Goal: Task Accomplishment & Management: Use online tool/utility

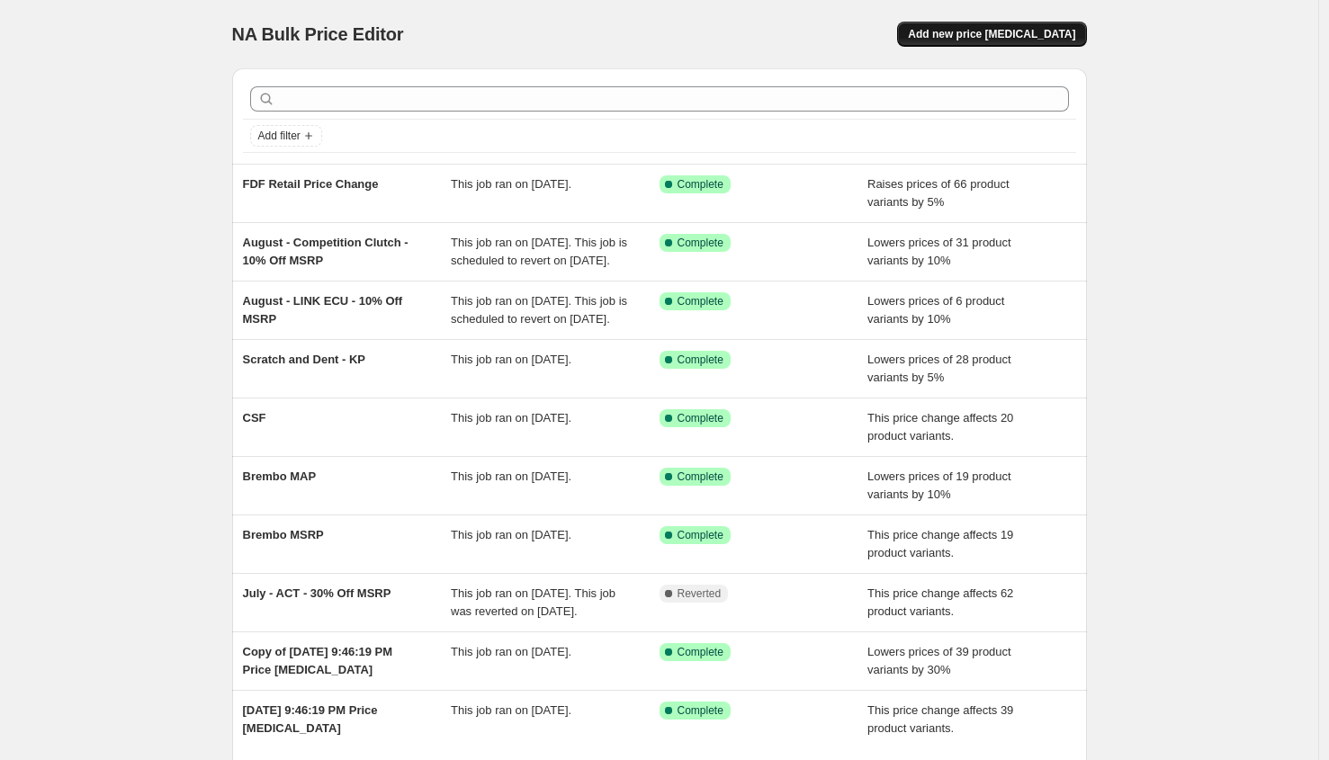
click at [994, 29] on span "Add new price [MEDICAL_DATA]" at bounding box center [991, 34] width 167 height 14
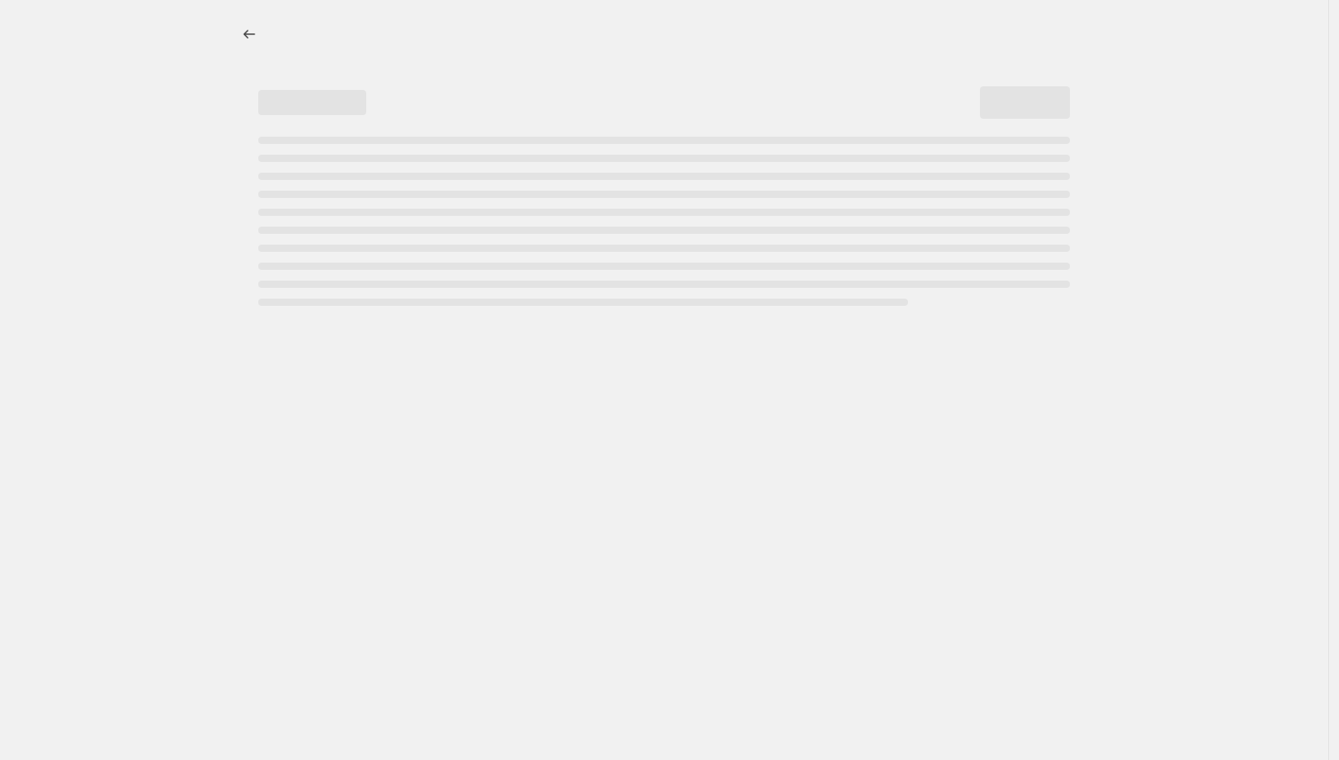
select select "percentage"
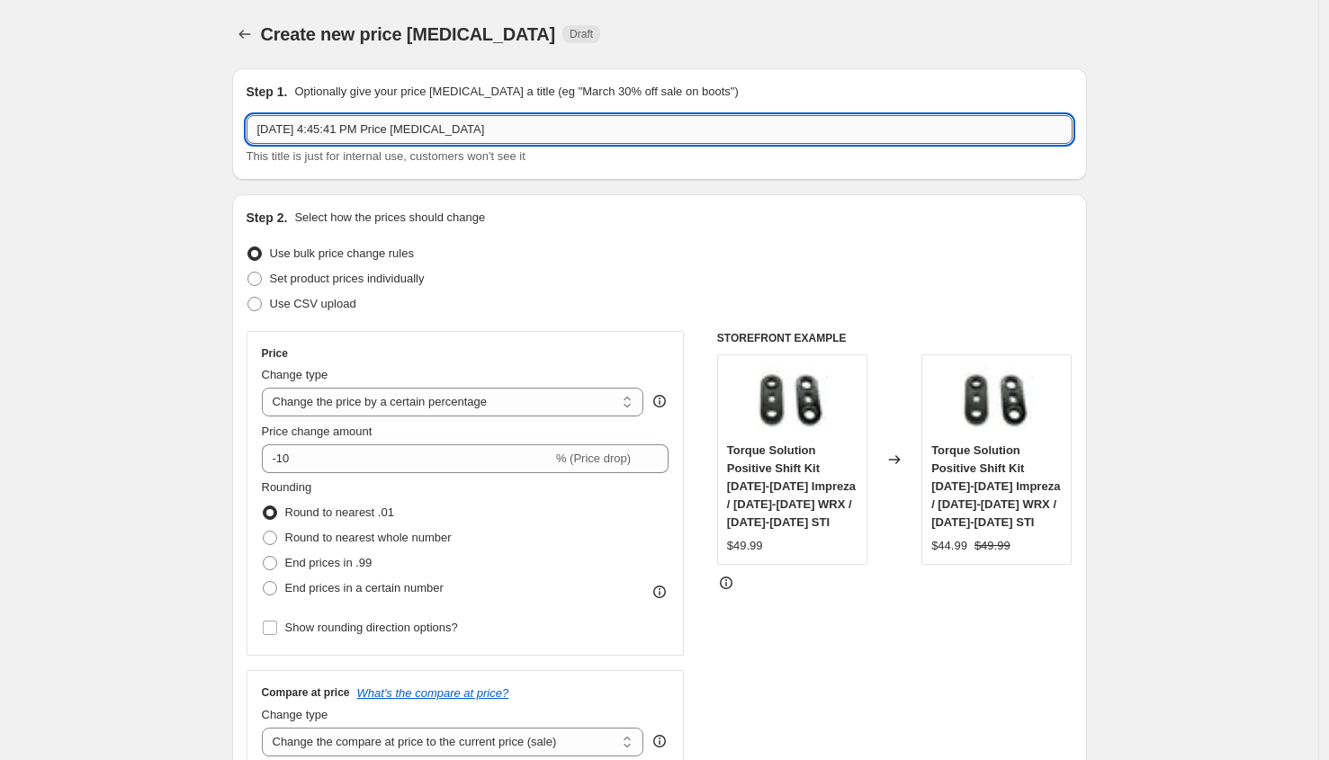
click at [472, 137] on input "[DATE] 4:45:41 PM Price [MEDICAL_DATA]" at bounding box center [660, 129] width 826 height 29
type input "KYB MAP Creation"
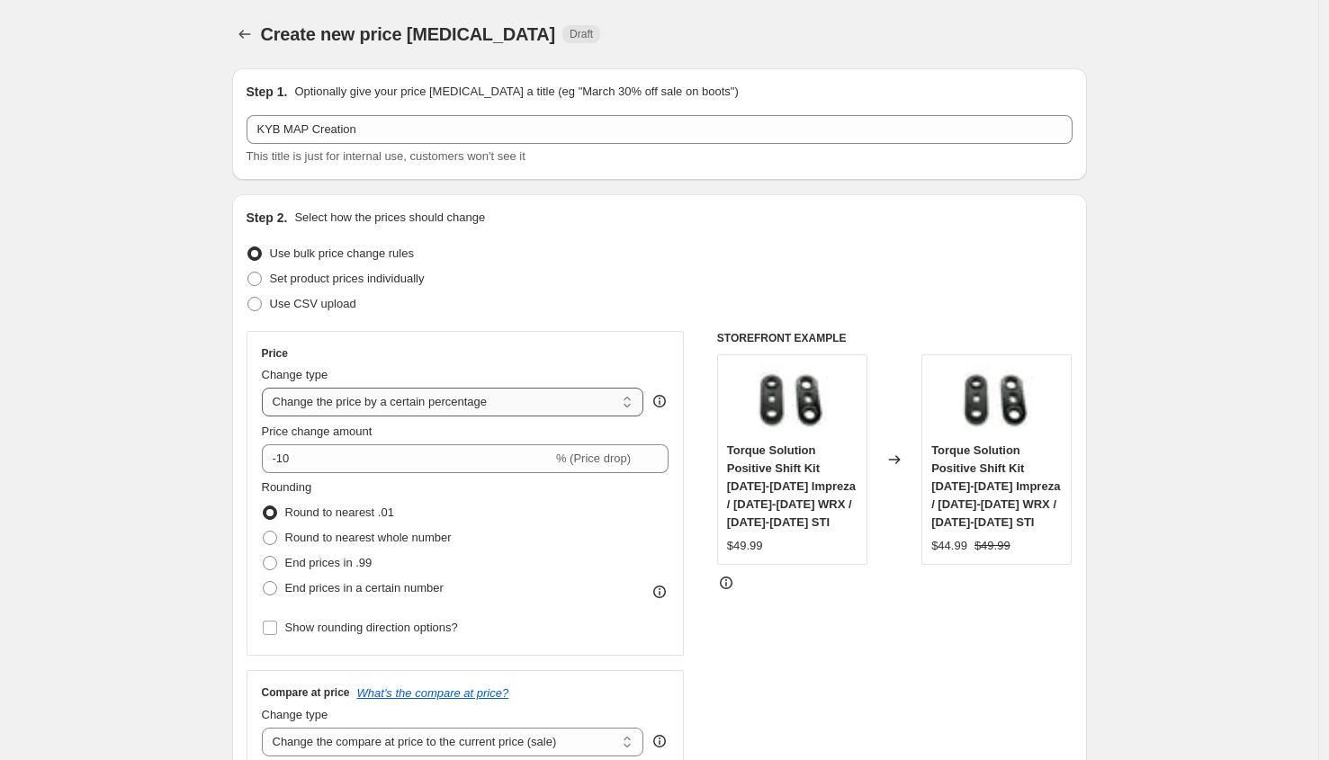
click at [383, 395] on select "Change the price to a certain amount Change the price by a certain amount Chang…" at bounding box center [453, 402] width 382 height 29
select select "pcap"
click at [266, 388] on select "Change the price to a certain amount Change the price by a certain amount Chang…" at bounding box center [453, 402] width 382 height 29
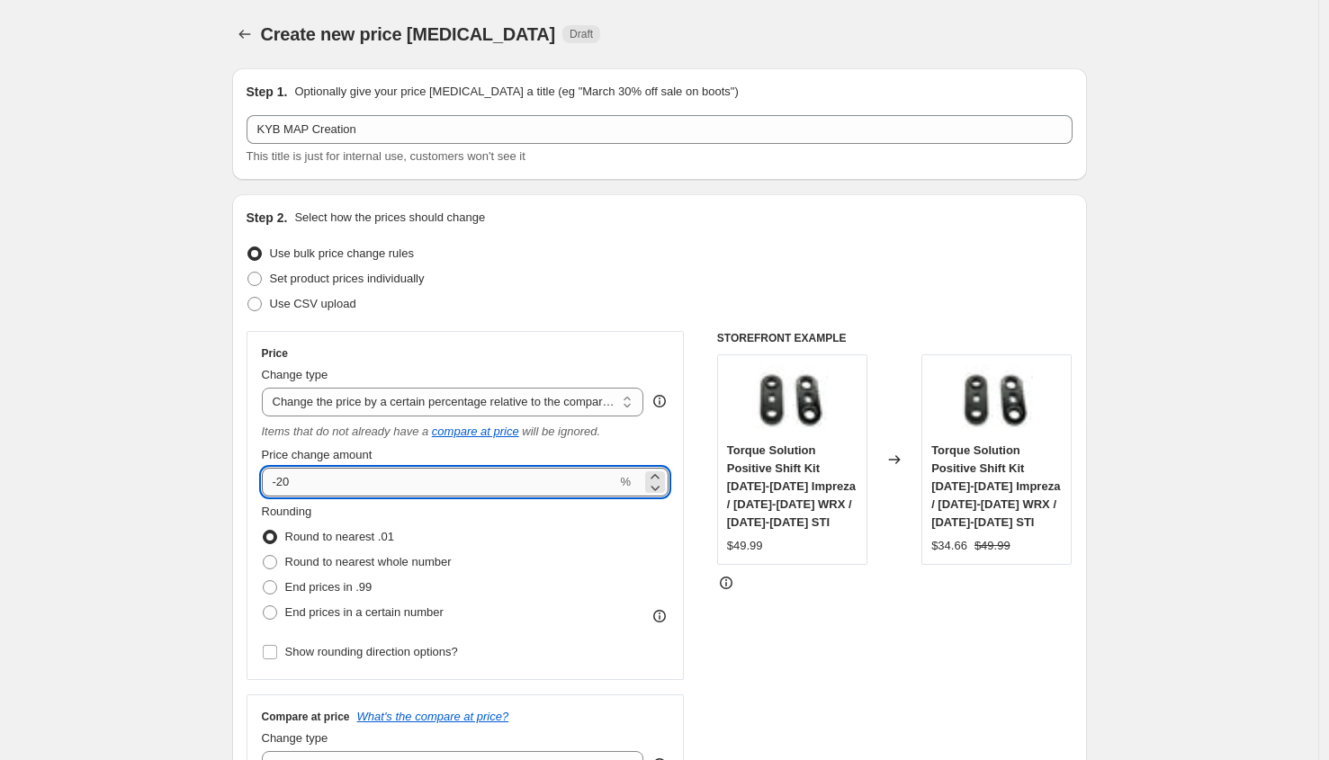
click at [360, 472] on input "-20" at bounding box center [439, 482] width 355 height 29
type input "-2"
type input "-5"
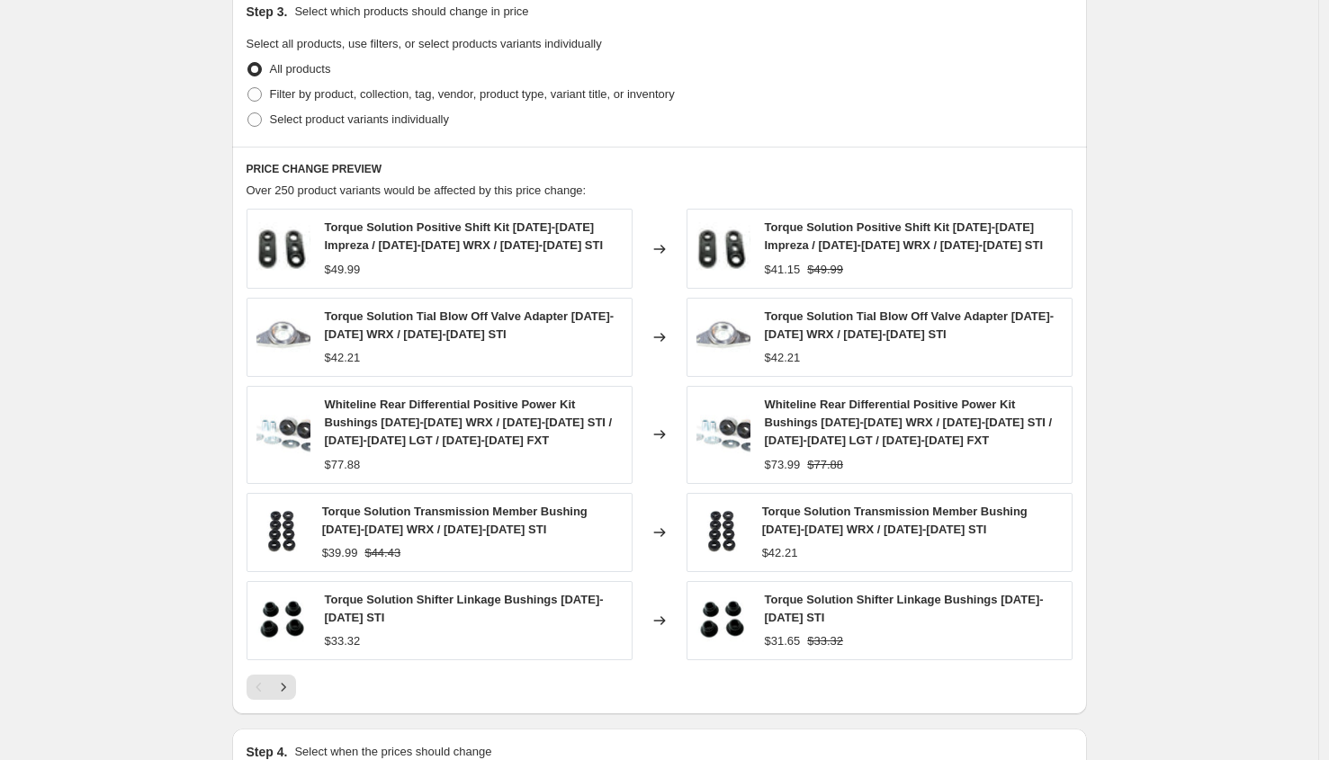
scroll to position [530, 0]
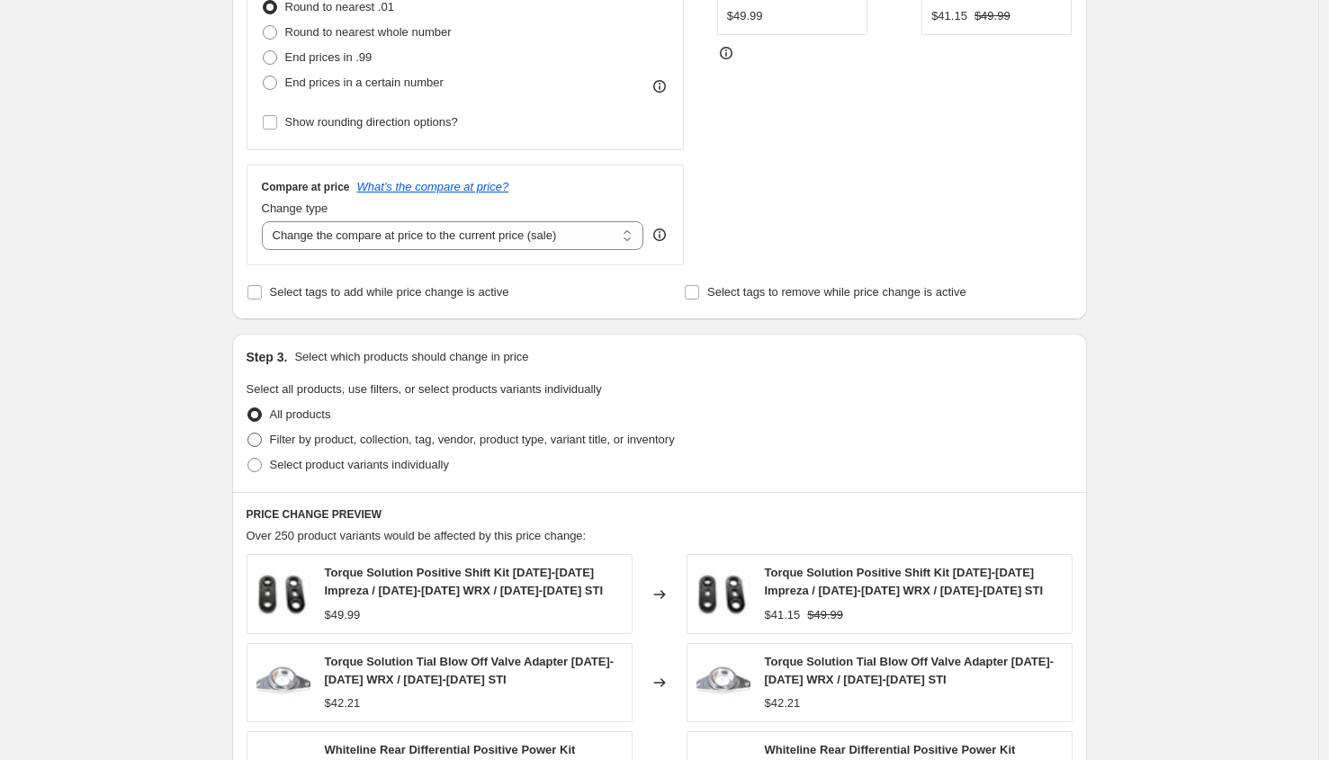
click at [346, 441] on span "Filter by product, collection, tag, vendor, product type, variant title, or inv…" at bounding box center [472, 439] width 405 height 13
click at [248, 434] on input "Filter by product, collection, tag, vendor, product type, variant title, or inv…" at bounding box center [247, 433] width 1 height 1
radio input "true"
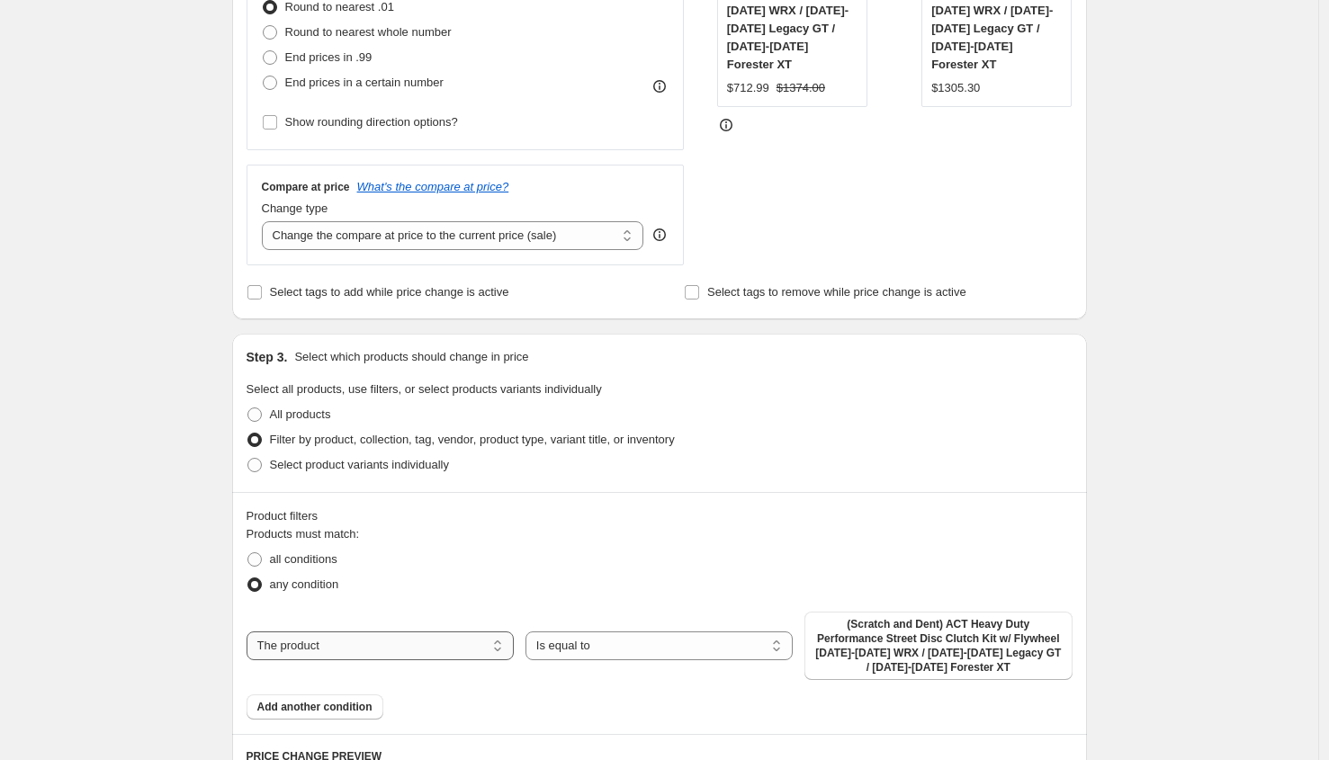
click at [391, 646] on select "The product The product's collection The product's tag The product's vendor The…" at bounding box center [380, 646] width 267 height 29
select select "vendor"
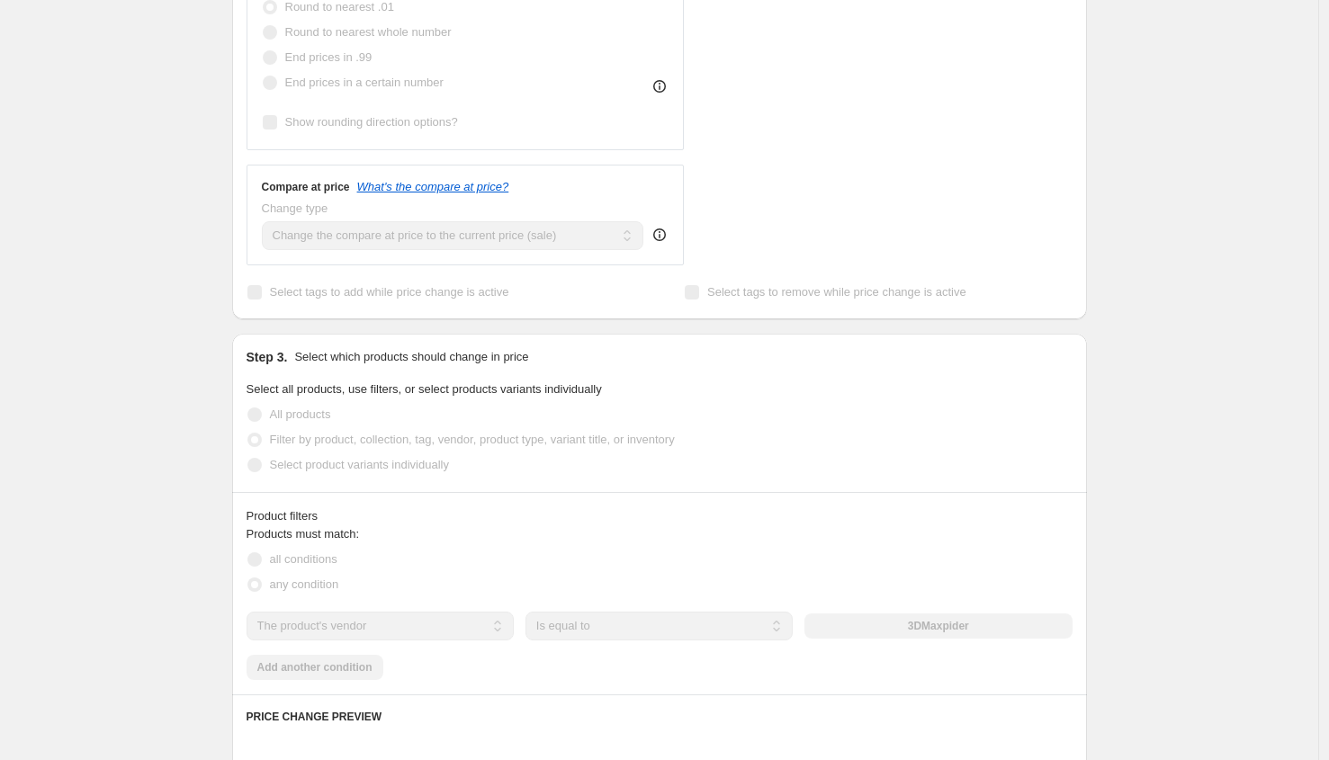
click at [934, 623] on div "3DMaxpider" at bounding box center [937, 626] width 267 height 25
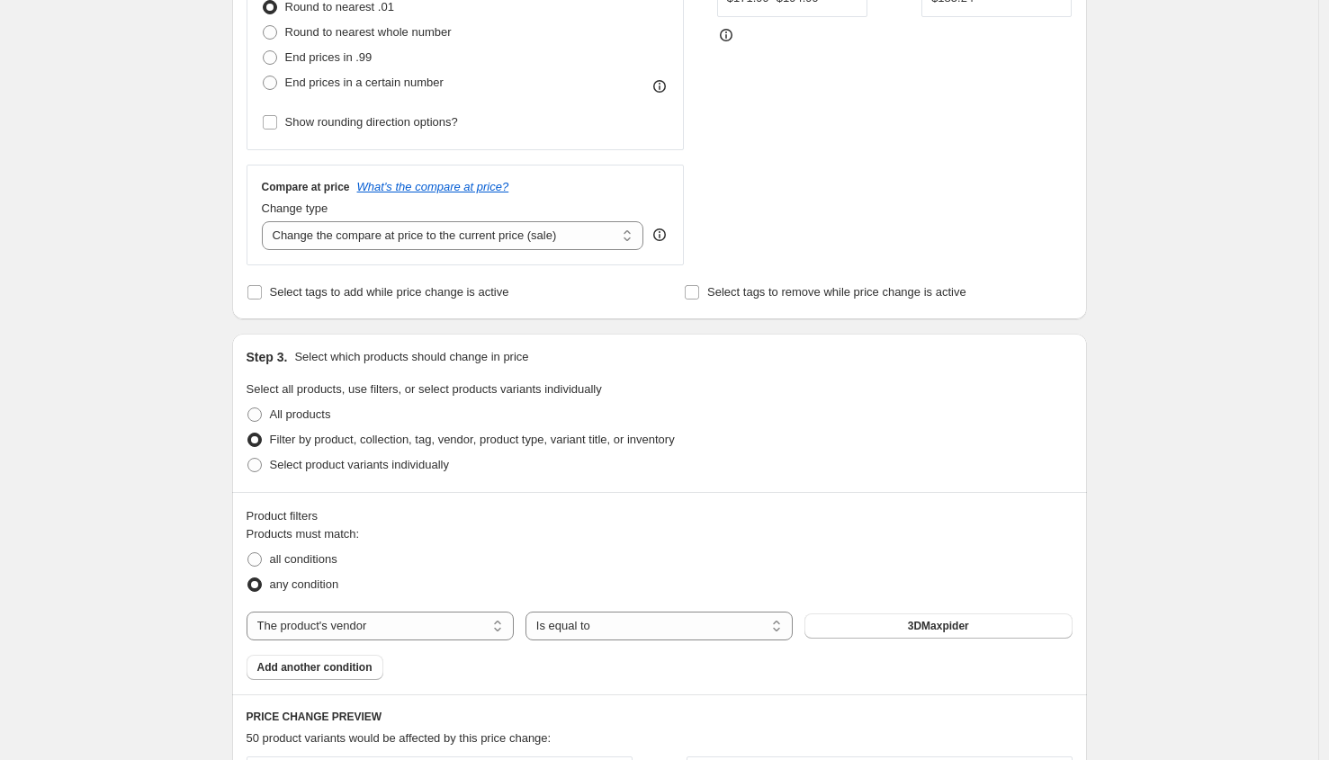
click at [897, 626] on button "3DMaxpider" at bounding box center [937, 626] width 267 height 25
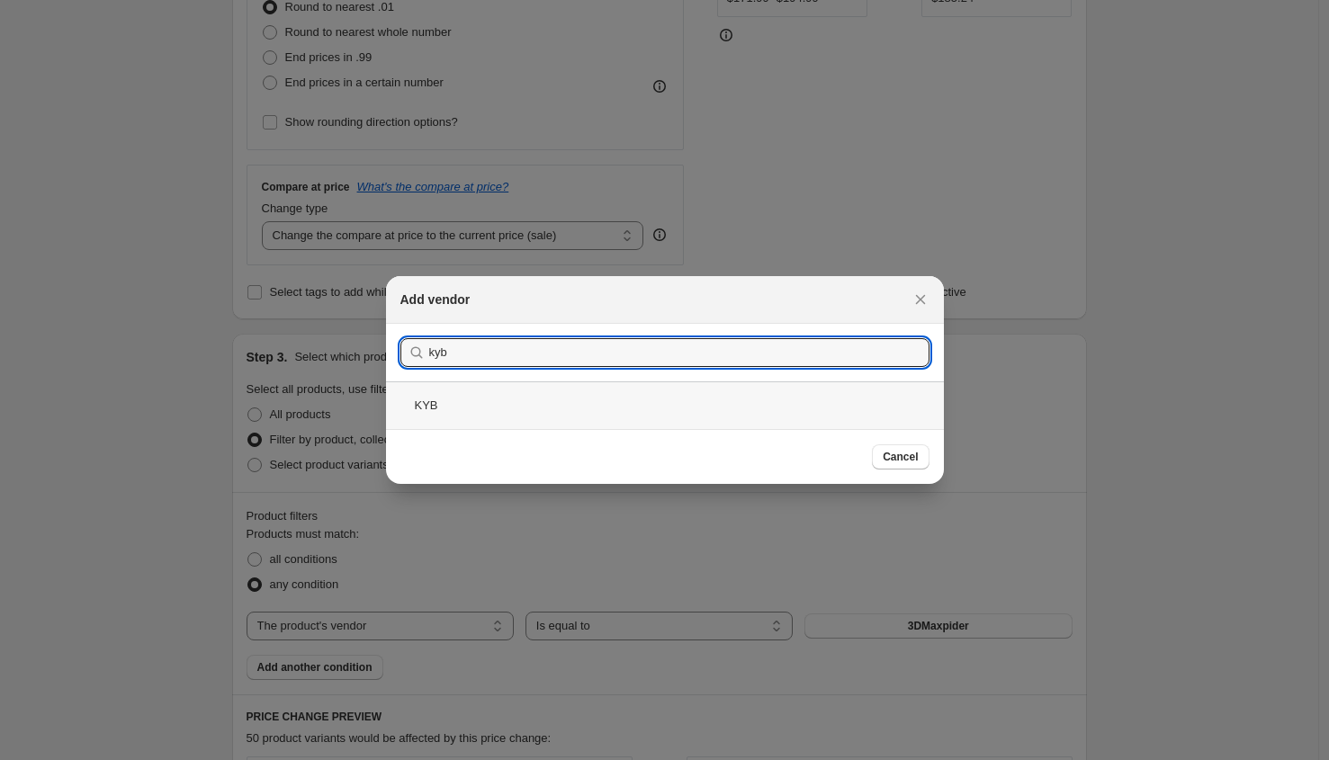
type input "kyb"
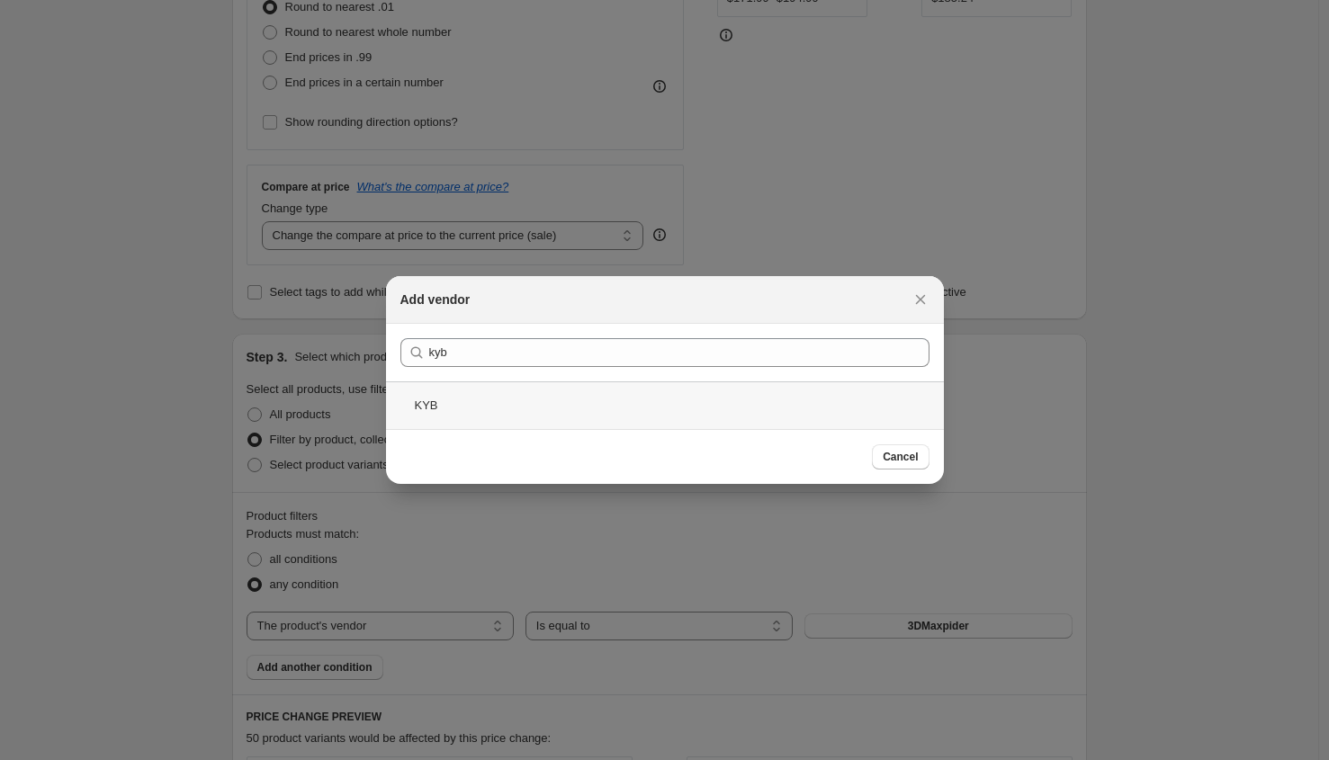
click at [544, 409] on div "KYB" at bounding box center [665, 406] width 558 height 48
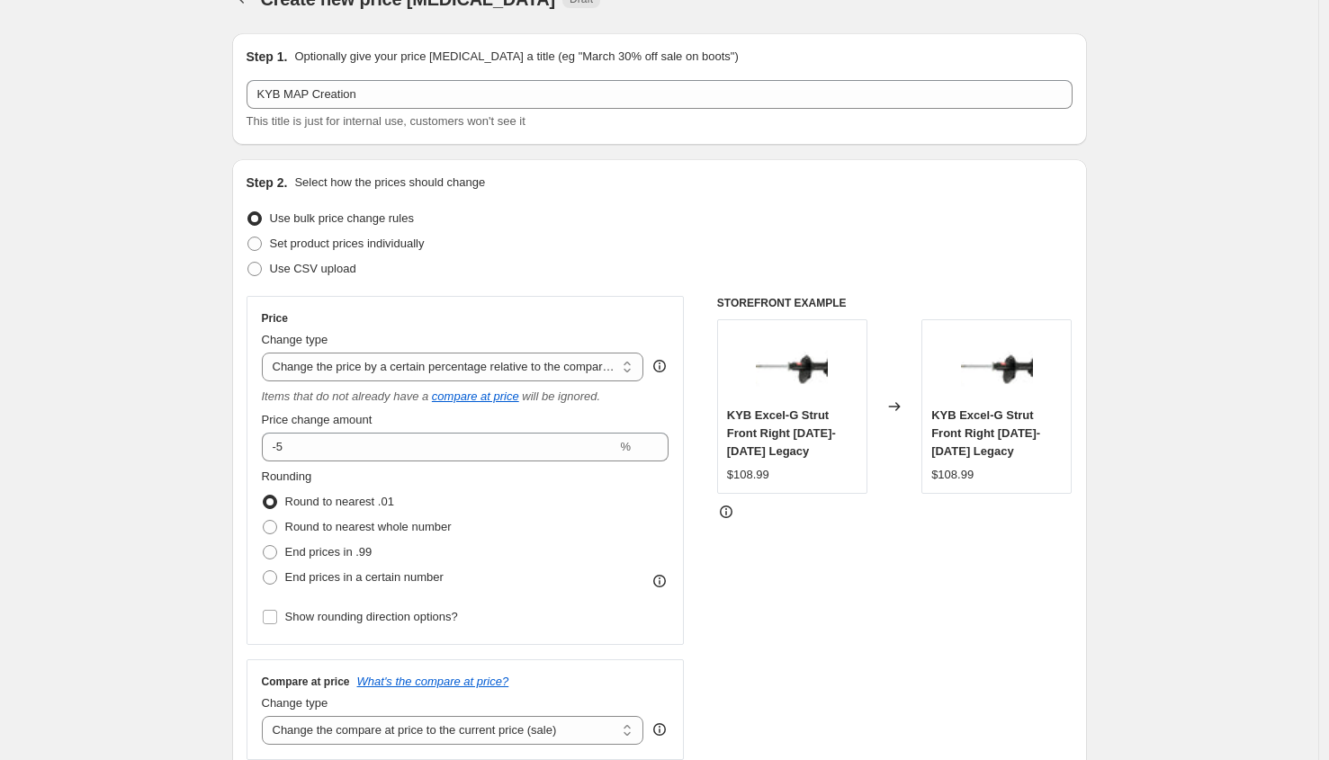
scroll to position [524, 0]
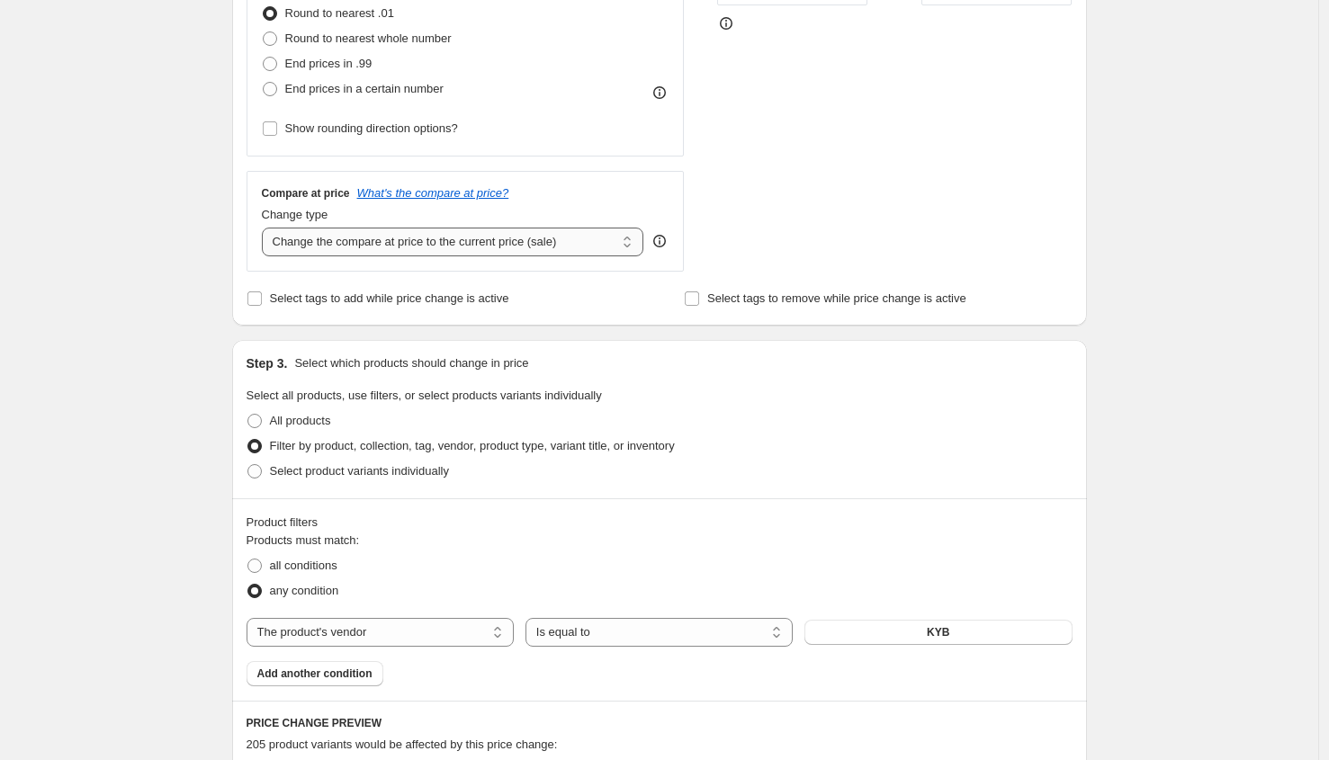
click at [419, 253] on select "Change the compare at price to the current price (sale) Change the compare at p…" at bounding box center [453, 242] width 382 height 29
click at [266, 228] on select "Change the compare at price to the current price (sale) Change the compare at p…" at bounding box center [453, 242] width 382 height 29
click at [428, 248] on select "Change the compare at price to the current price (sale) Change the compare at p…" at bounding box center [453, 242] width 382 height 29
select select "ep"
click at [266, 228] on select "Change the compare at price to the current price (sale) Change the compare at p…" at bounding box center [453, 242] width 382 height 29
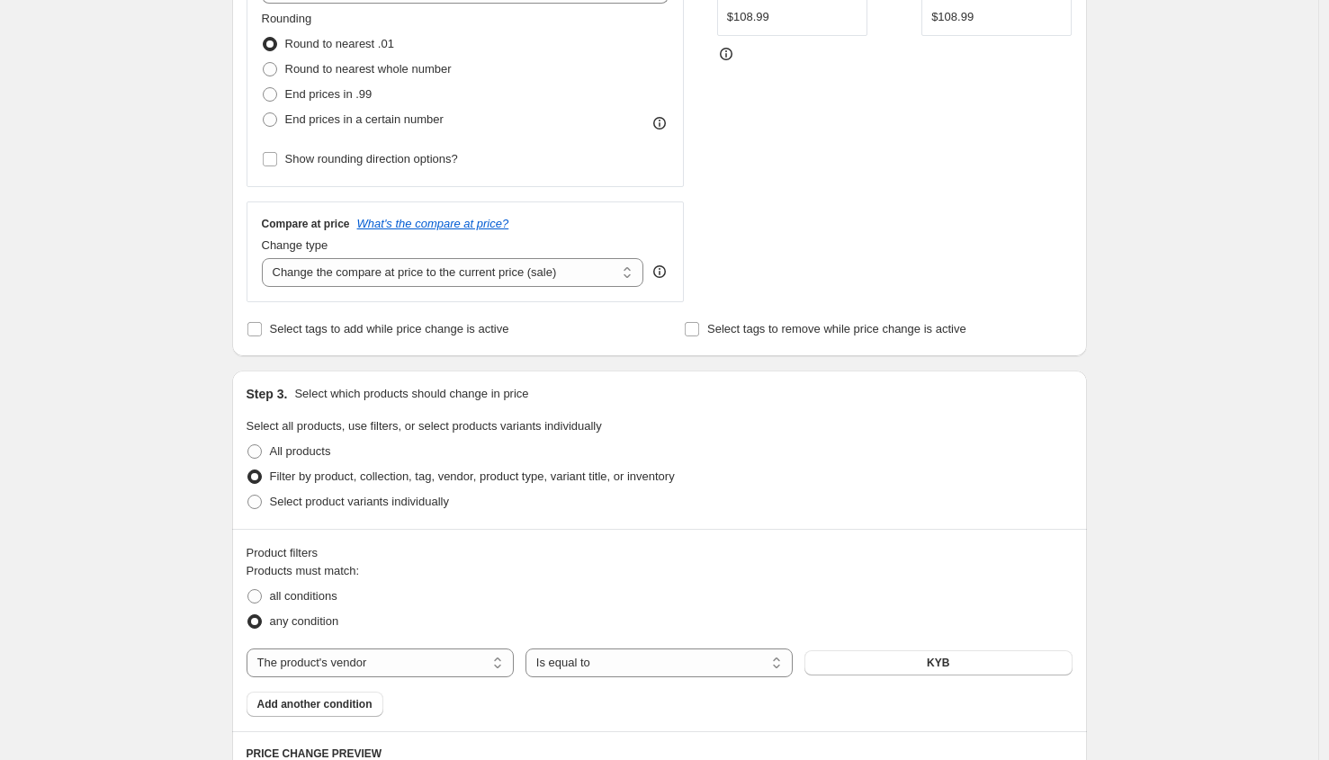
scroll to position [0, 0]
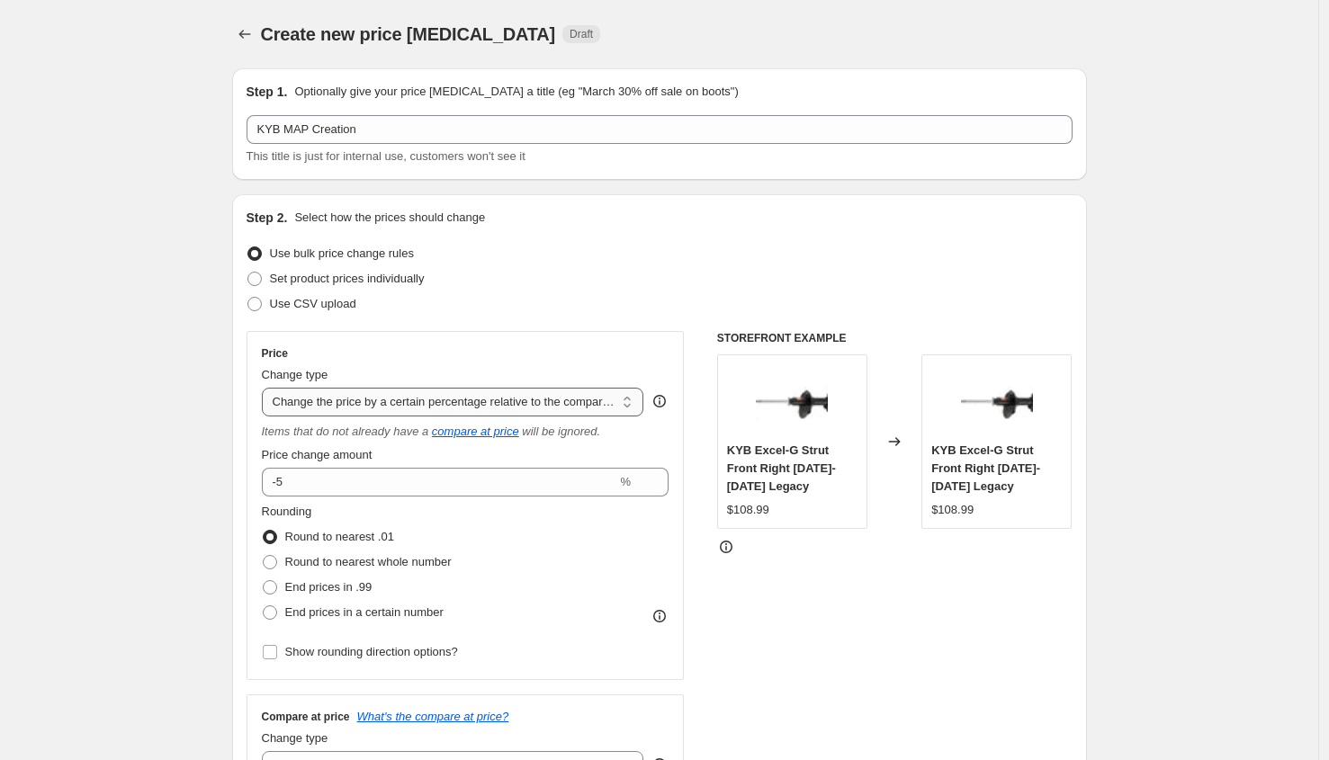
click at [344, 410] on select "Change the price to a certain amount Change the price by a certain amount Chang…" at bounding box center [453, 402] width 382 height 29
select select "percentage"
click at [266, 388] on select "Change the price to a certain amount Change the price by a certain amount Chang…" at bounding box center [453, 402] width 382 height 29
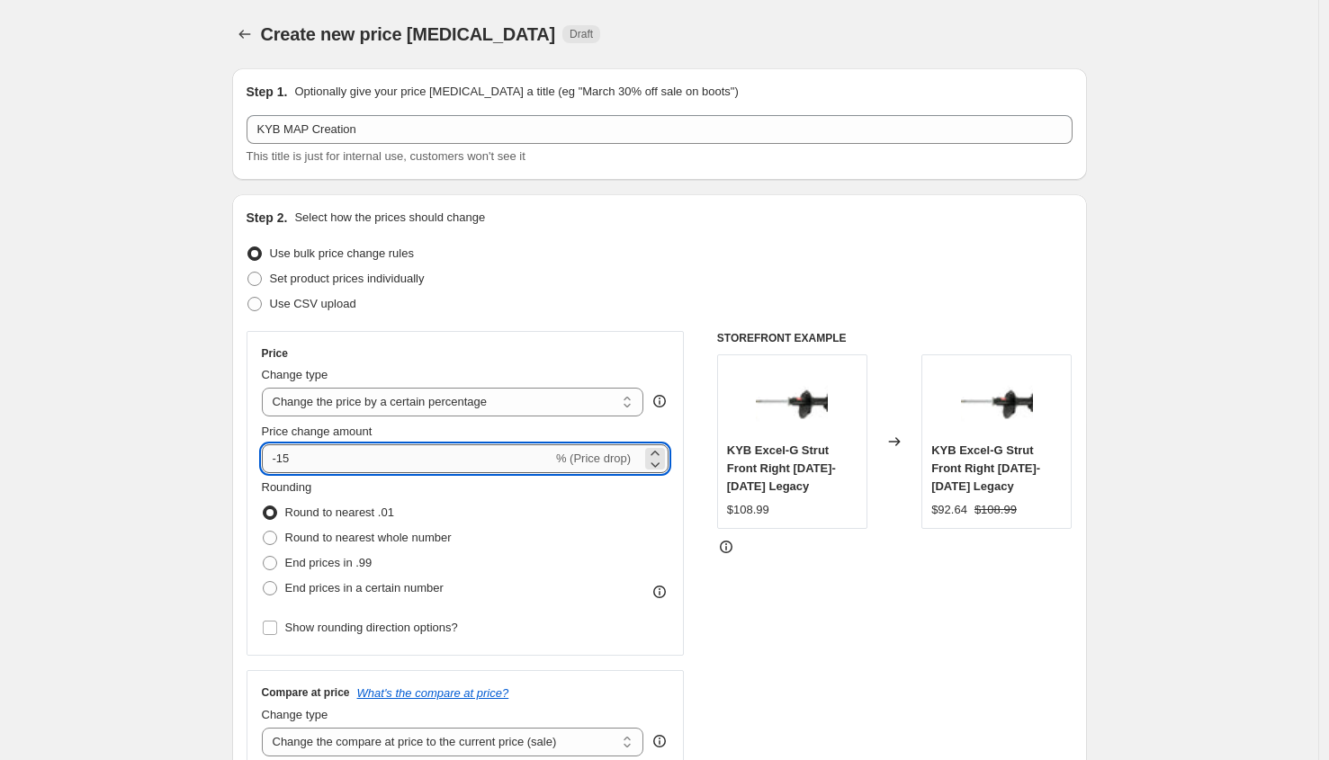
click at [376, 463] on input "-15" at bounding box center [407, 459] width 291 height 29
type input "-1"
type input "-5"
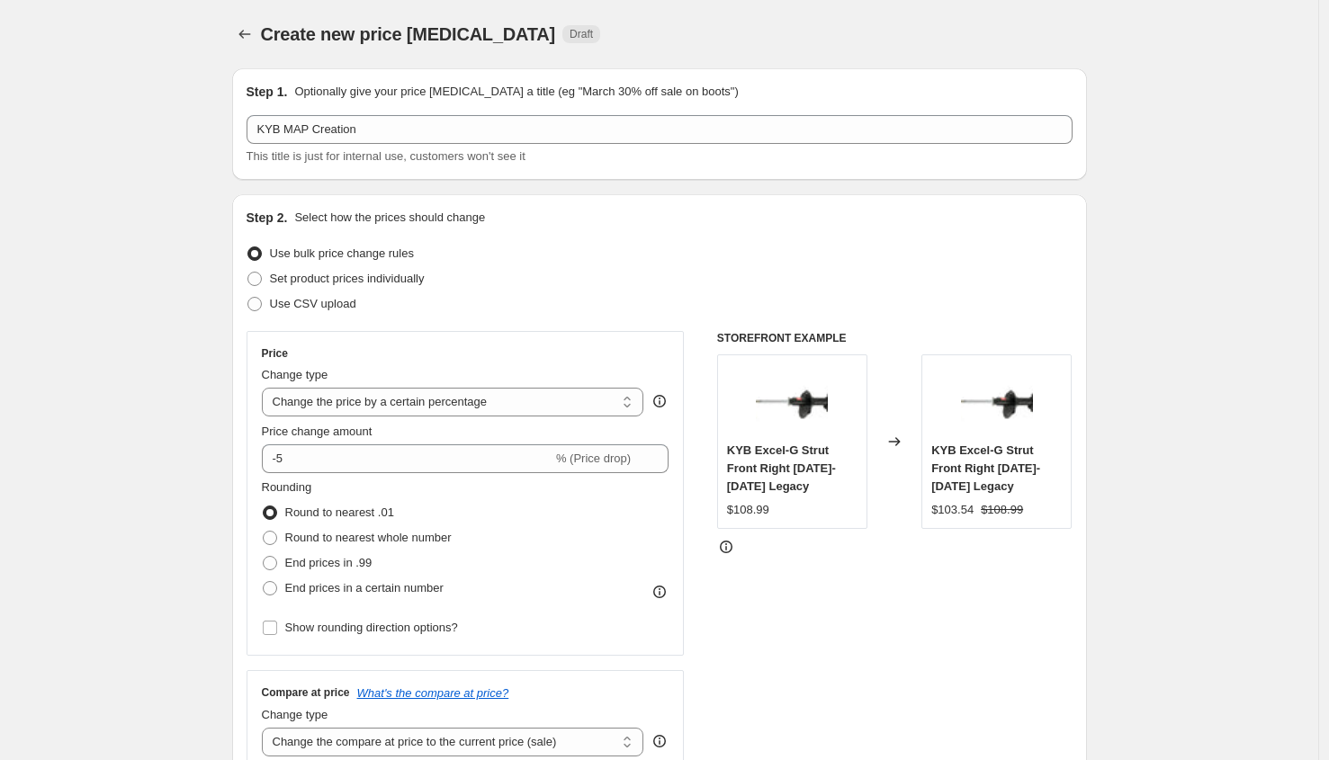
scroll to position [1033, 0]
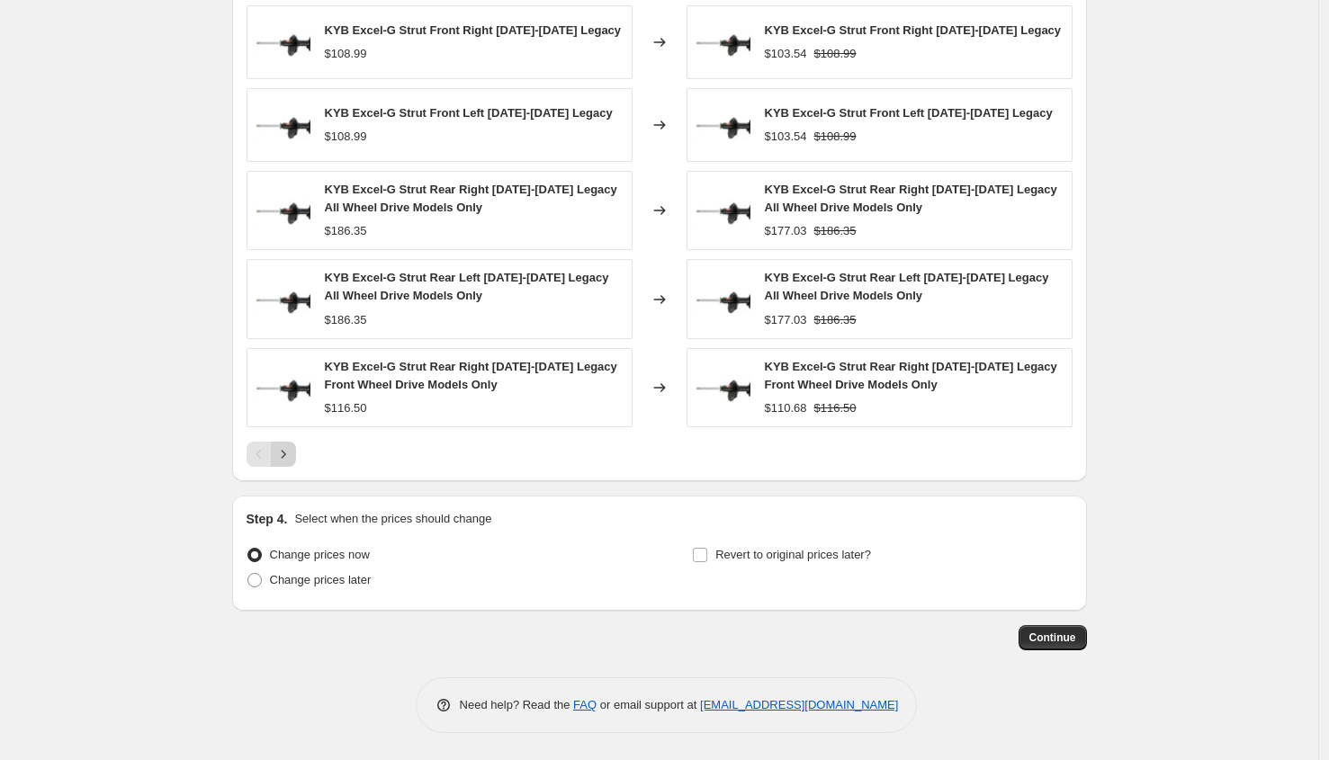
click at [282, 454] on icon "Next" at bounding box center [283, 454] width 18 height 18
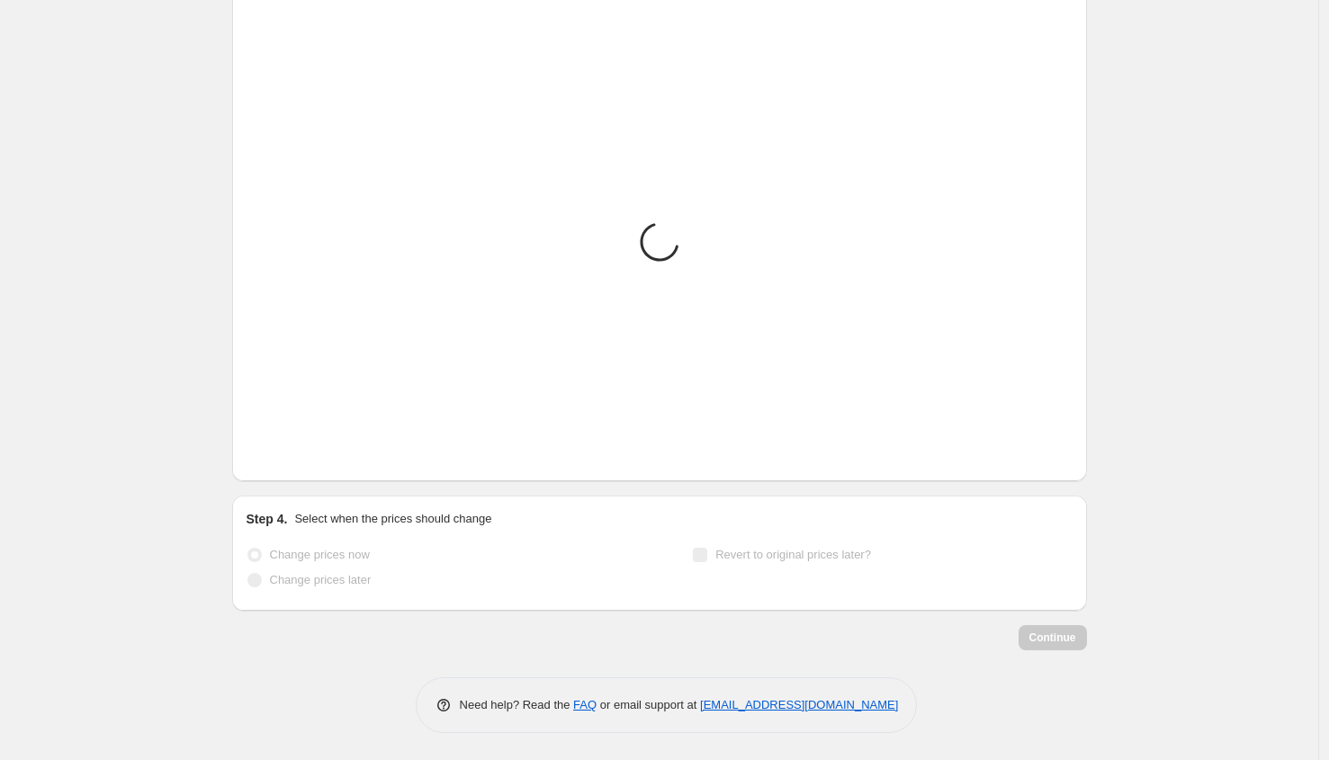
scroll to position [1258, 0]
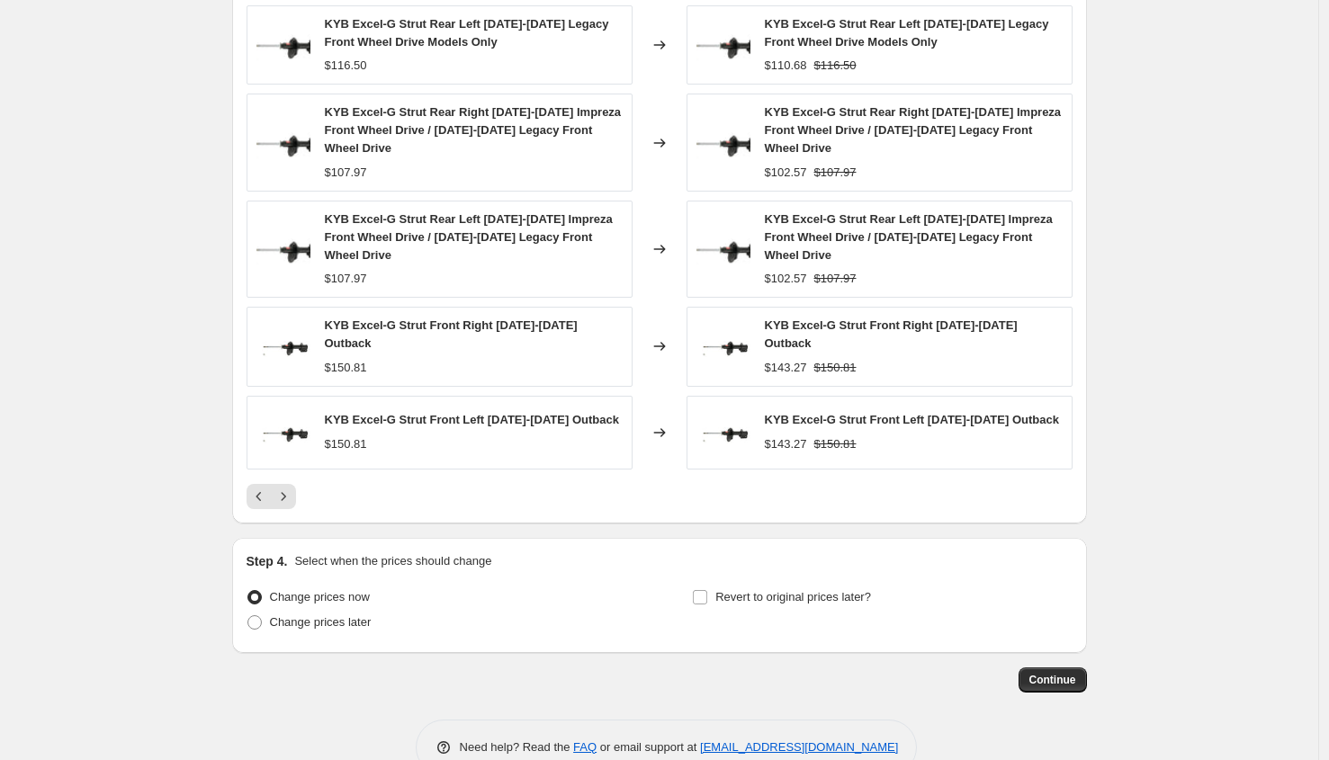
click at [283, 498] on icon "Next" at bounding box center [283, 497] width 18 height 18
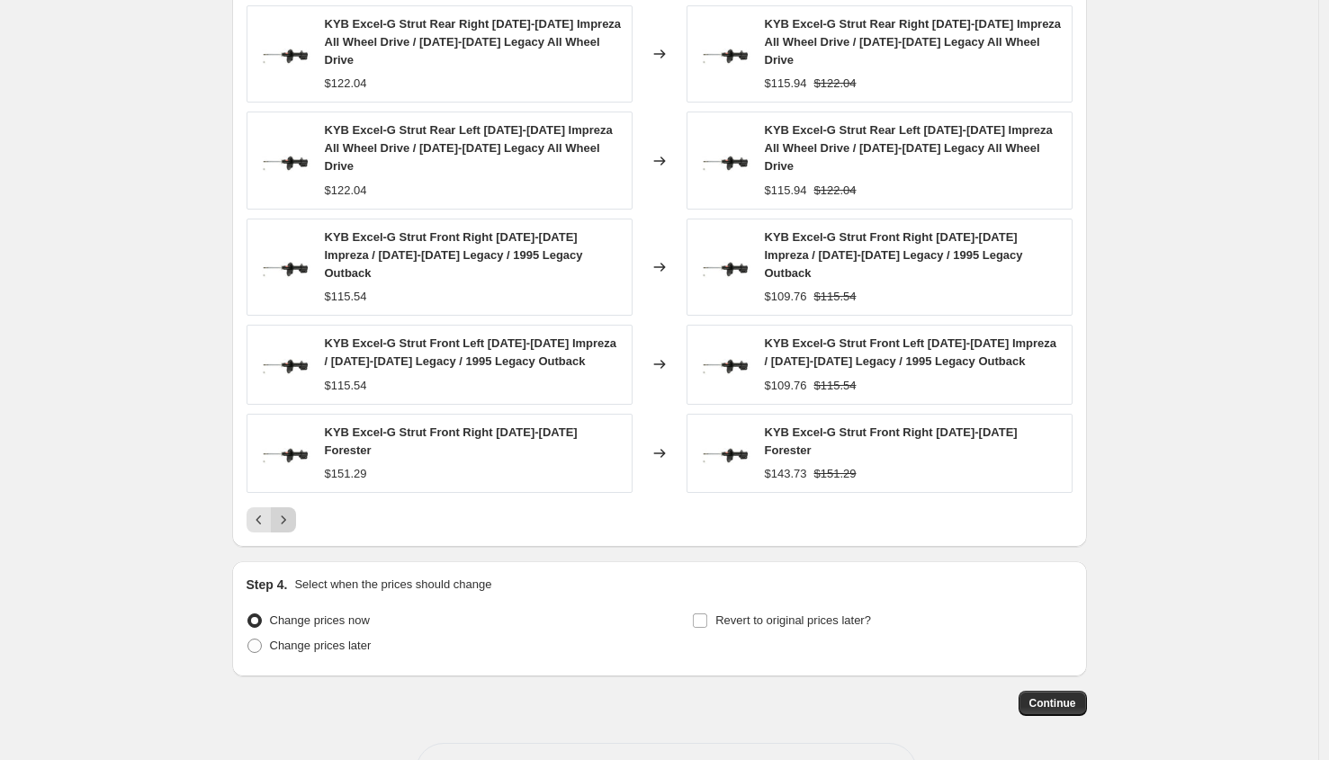
click at [289, 508] on button "Next" at bounding box center [283, 520] width 25 height 25
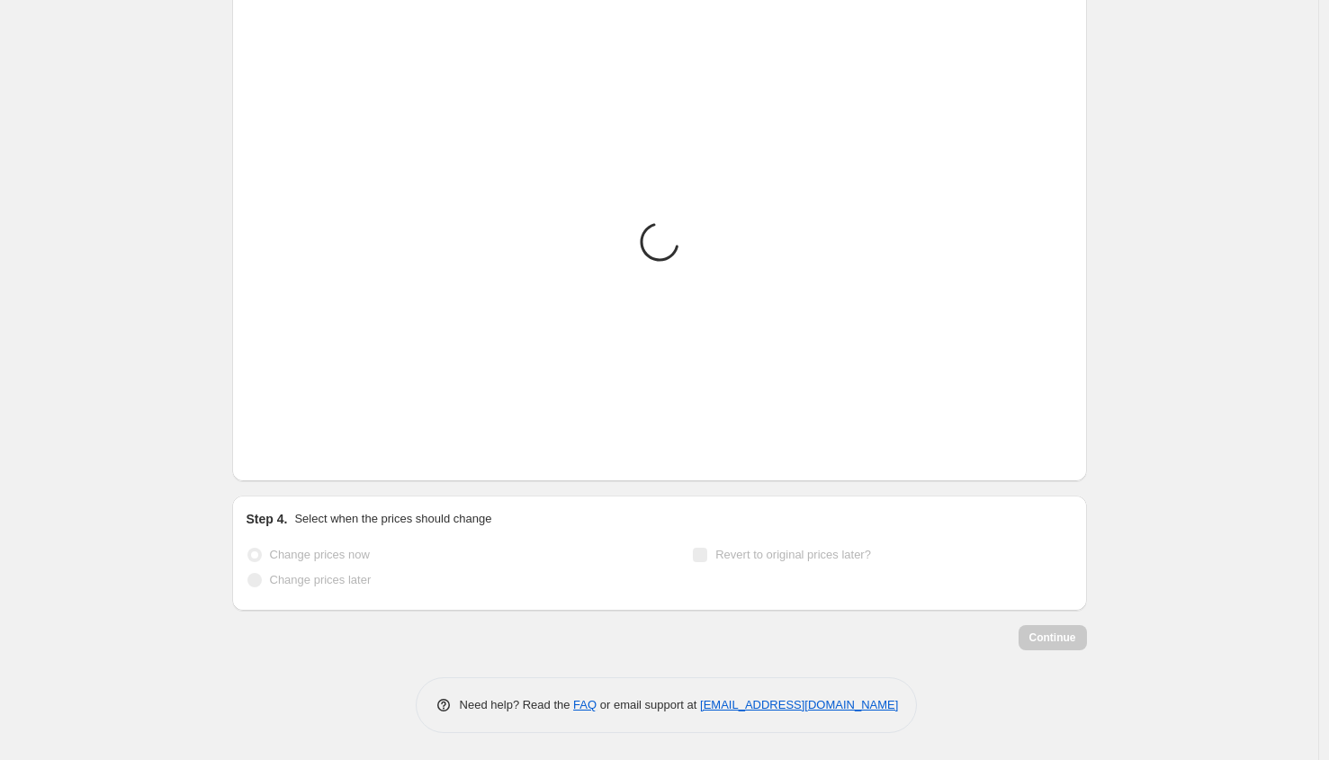
scroll to position [1253, 0]
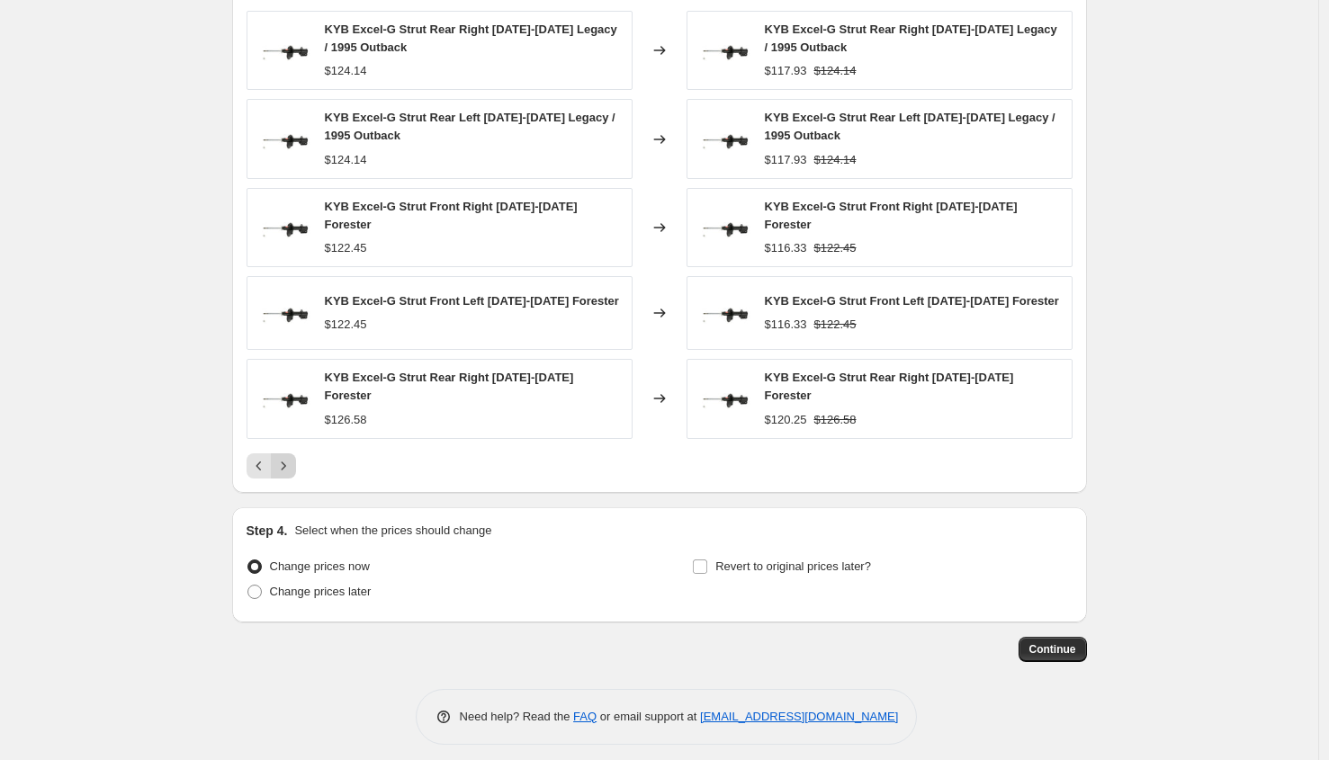
click at [288, 463] on button "Next" at bounding box center [283, 466] width 25 height 25
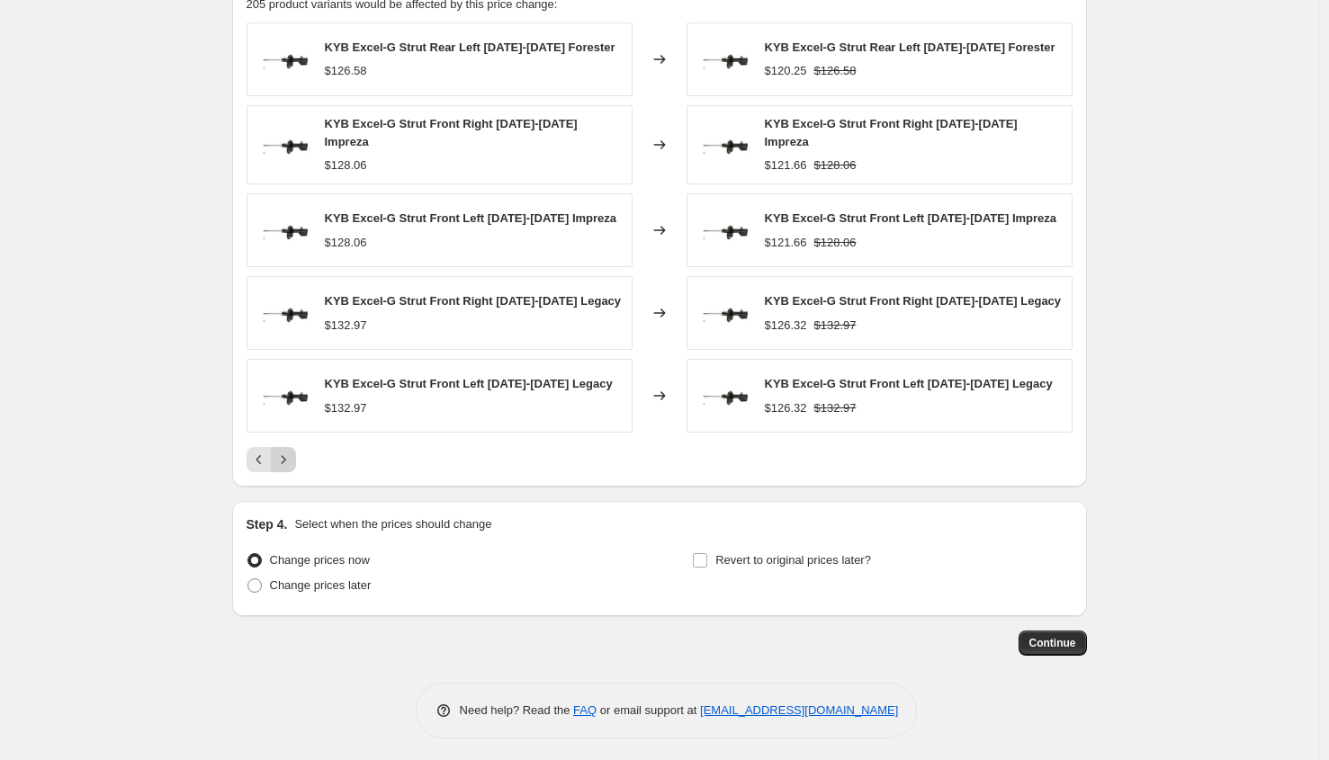
click at [288, 463] on button "Next" at bounding box center [283, 459] width 25 height 25
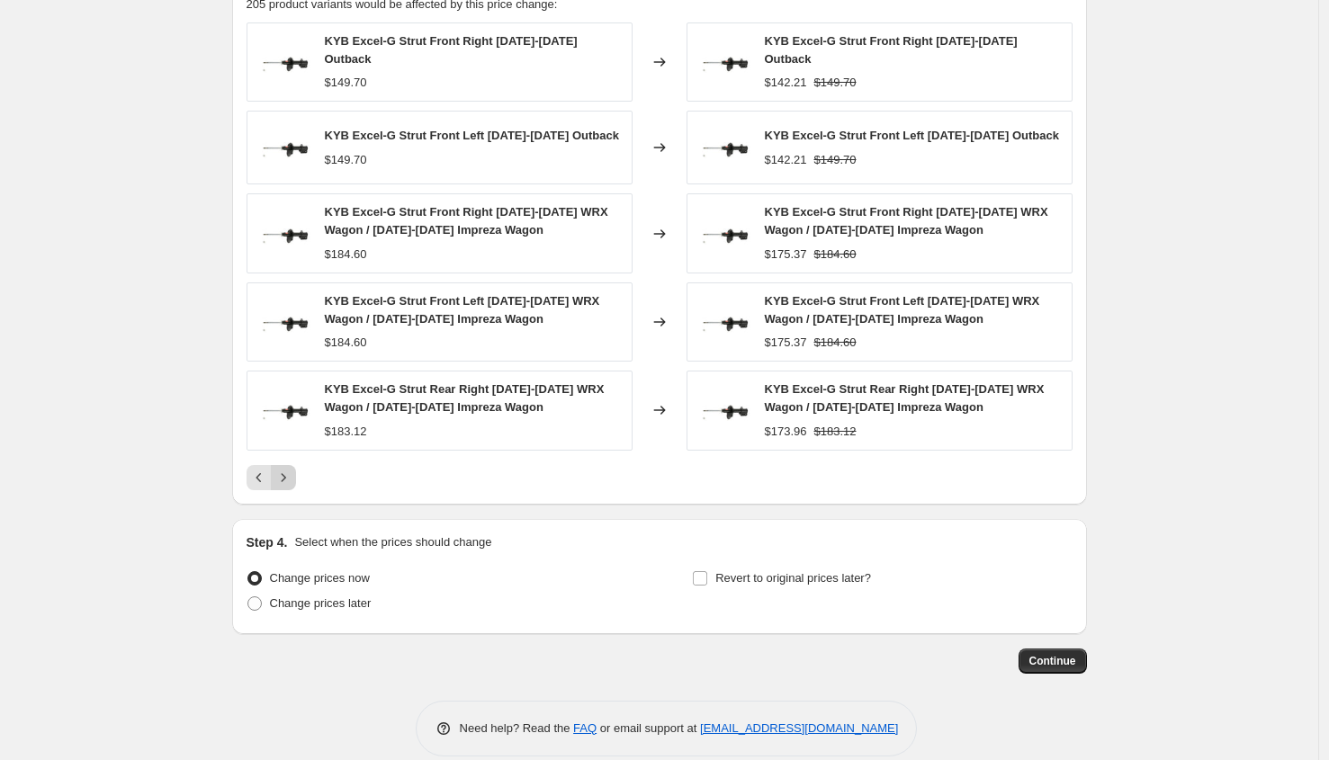
click at [292, 473] on icon "Next" at bounding box center [283, 478] width 18 height 18
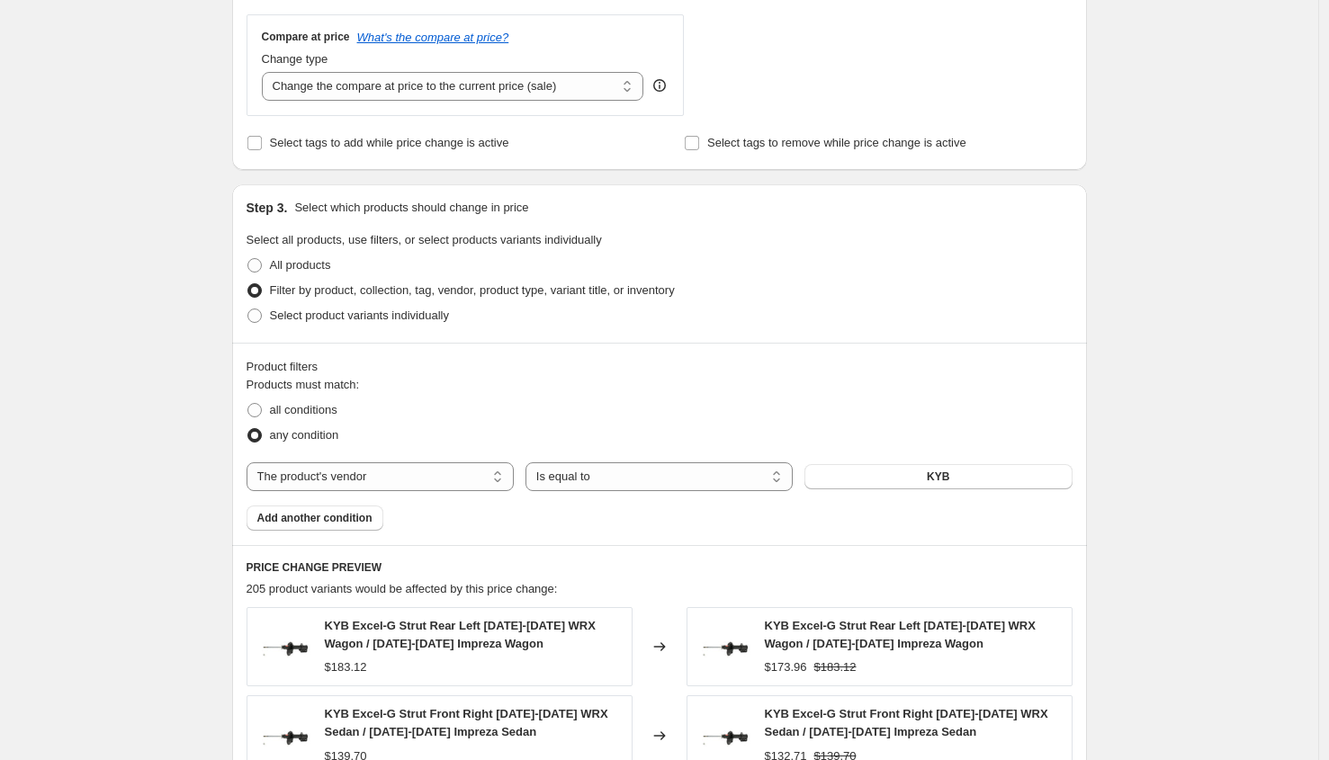
scroll to position [1270, 0]
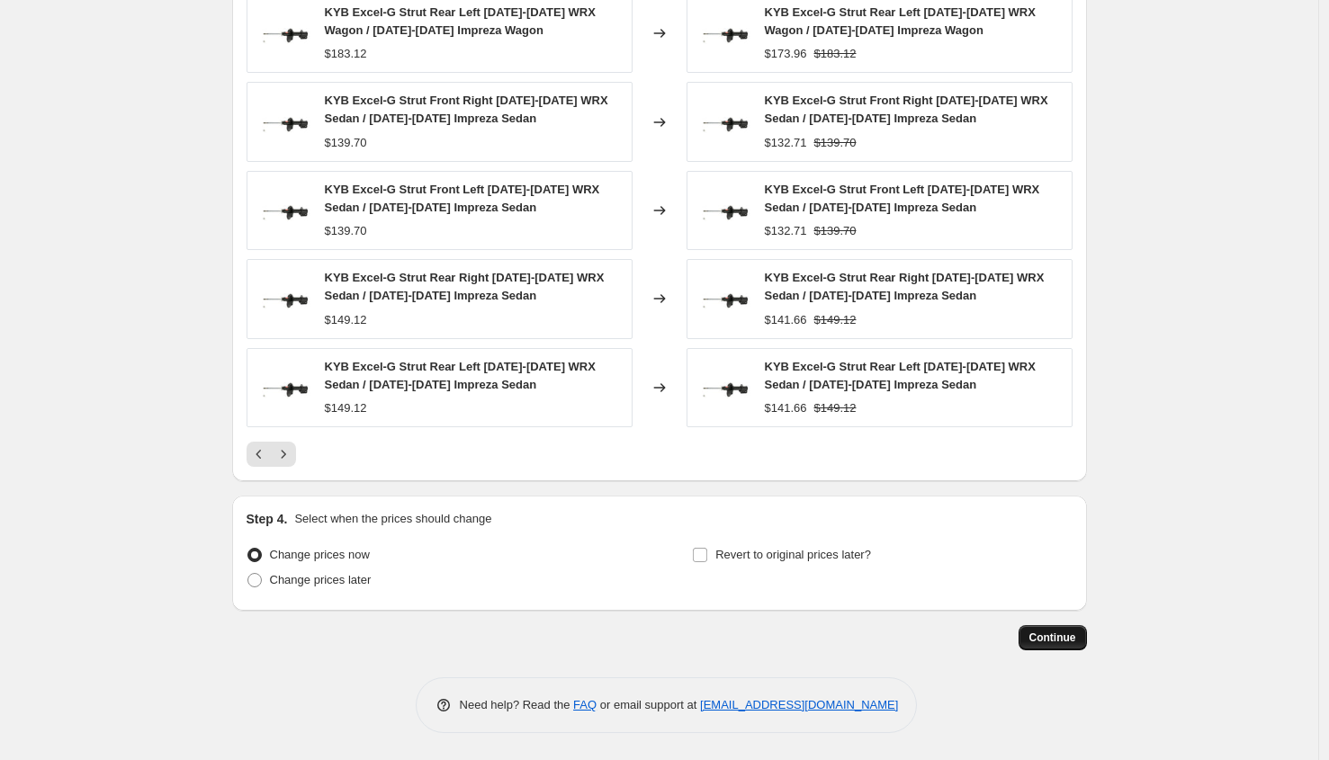
click at [1072, 648] on button "Continue" at bounding box center [1053, 637] width 68 height 25
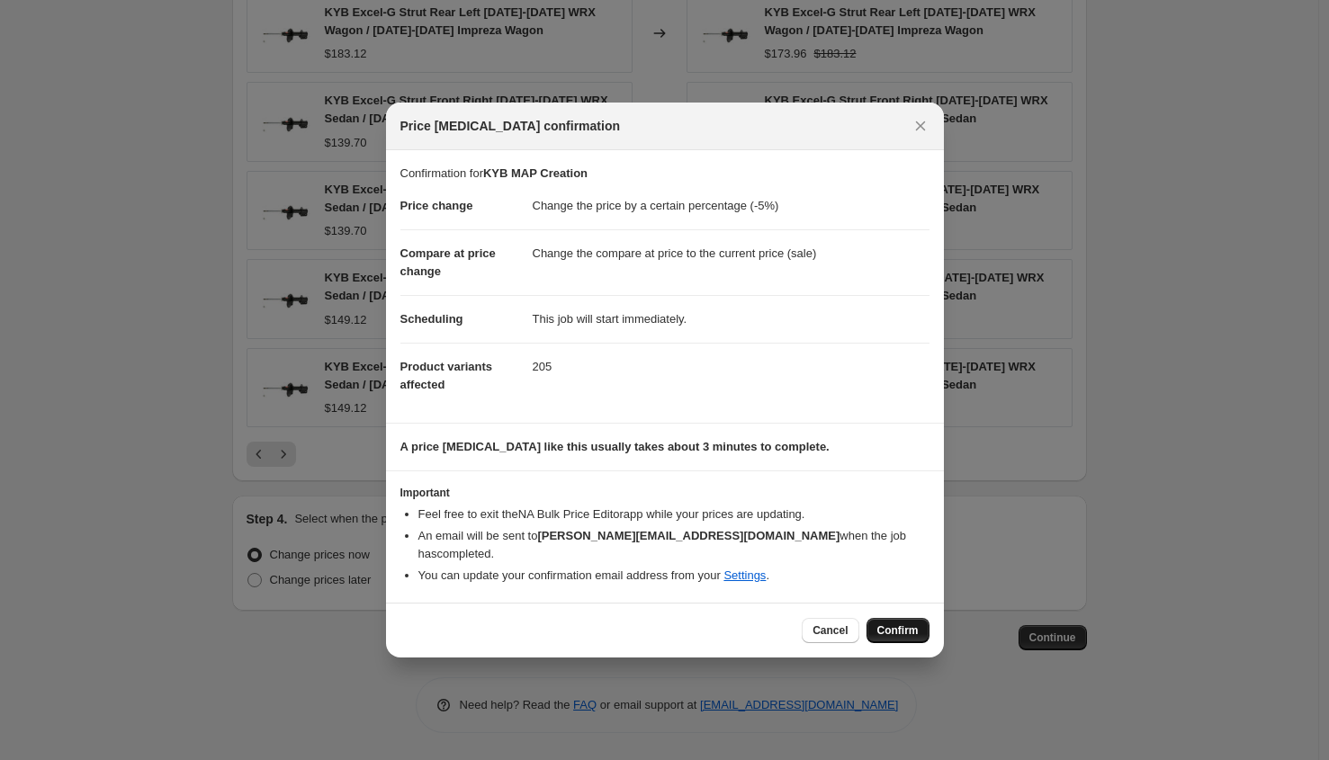
click at [884, 625] on span "Confirm" at bounding box center [897, 631] width 41 height 14
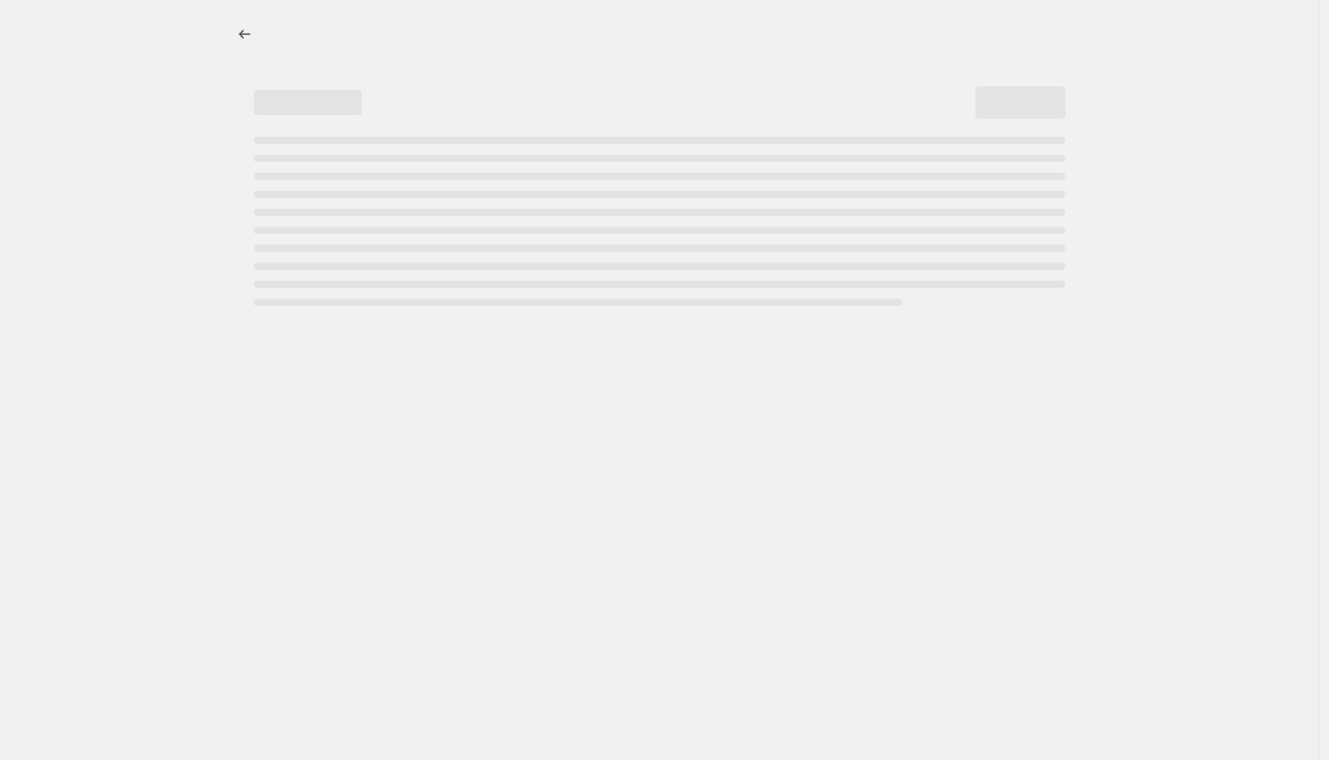
select select "percentage"
select select "vendor"
